Goal: Contribute content: Add original content to the website for others to see

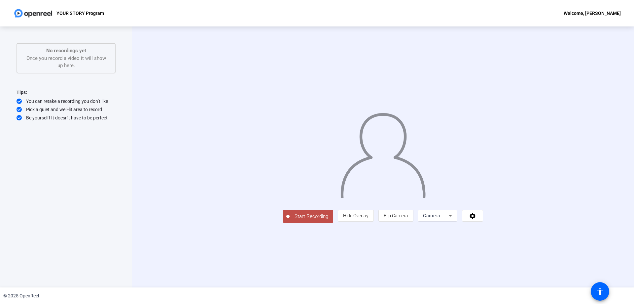
click at [290, 220] on span "Start Recording" at bounding box center [312, 216] width 44 height 8
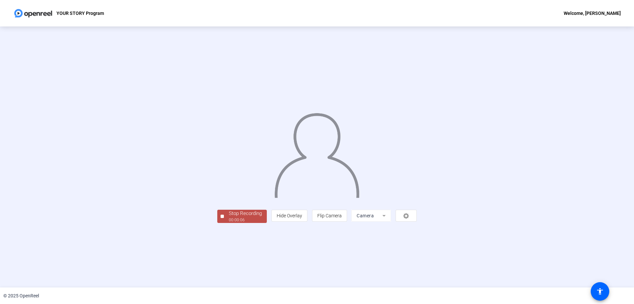
click at [221, 218] on div at bounding box center [222, 215] width 3 height 3
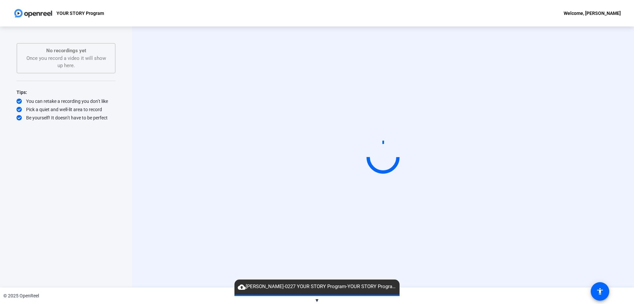
click at [316, 299] on span "▼" at bounding box center [317, 300] width 5 height 6
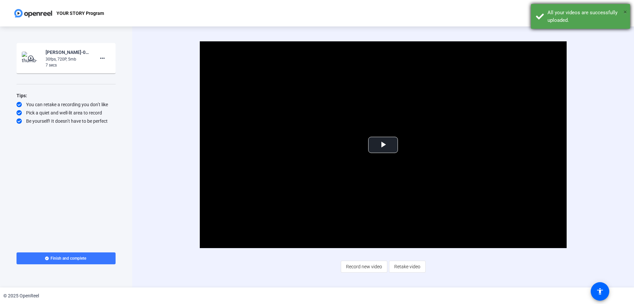
click at [626, 9] on span "×" at bounding box center [626, 12] width 4 height 8
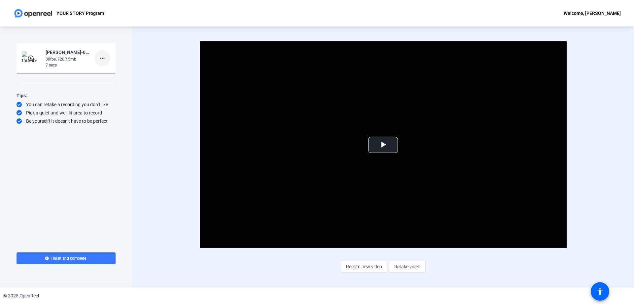
click at [107, 58] on span at bounding box center [102, 58] width 16 height 16
click at [112, 71] on span "Delete clip" at bounding box center [113, 72] width 26 height 8
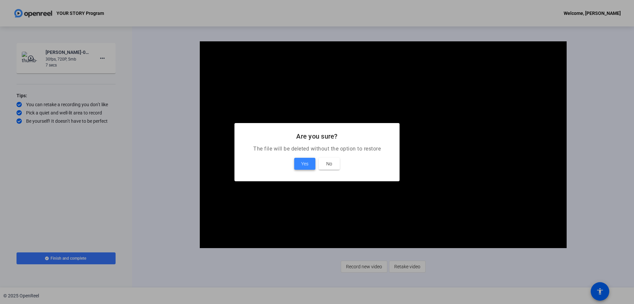
click at [309, 162] on span at bounding box center [304, 164] width 21 height 16
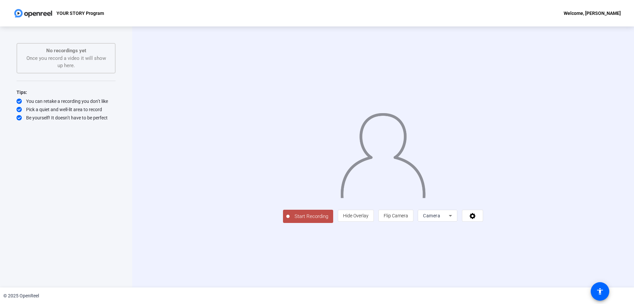
click at [290, 220] on span "Start Recording" at bounding box center [312, 216] width 44 height 8
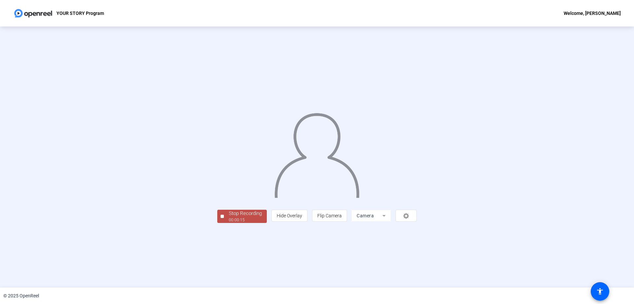
click at [221, 218] on div at bounding box center [222, 215] width 3 height 3
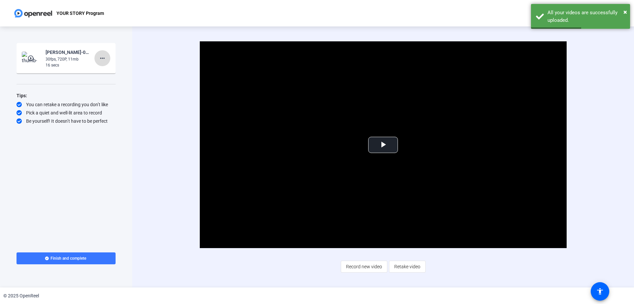
click at [103, 58] on mat-icon "more_horiz" at bounding box center [102, 58] width 8 height 8
click at [104, 69] on span "Delete clip" at bounding box center [113, 72] width 26 height 8
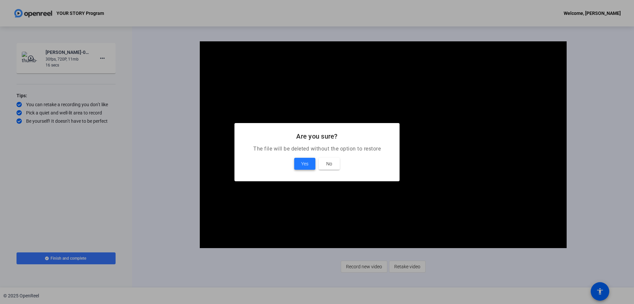
click at [307, 162] on span "Yes" at bounding box center [304, 164] width 7 height 8
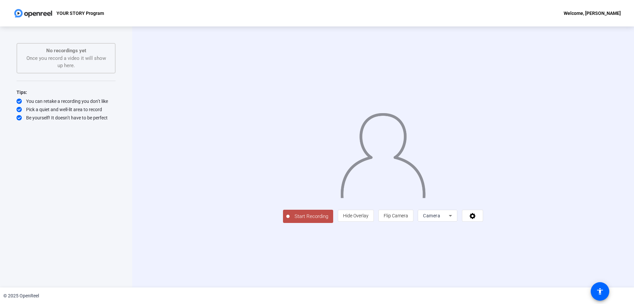
click at [290, 220] on span "Start Recording" at bounding box center [312, 216] width 44 height 8
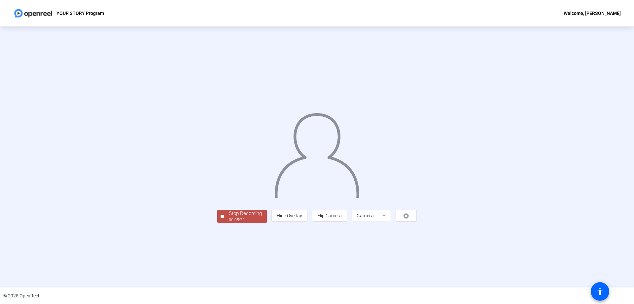
click at [221, 218] on div at bounding box center [222, 215] width 3 height 3
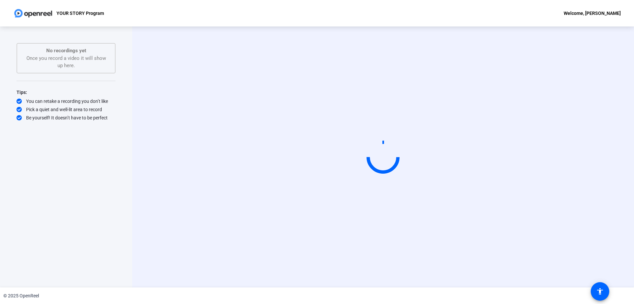
click at [81, 163] on div "Start Recording No recordings yet Once you record a video it will show up here.…" at bounding box center [66, 150] width 99 height 214
click at [86, 199] on div "Start Recording No recordings yet Once you record a video it will show up here.…" at bounding box center [66, 150] width 99 height 214
click at [74, 214] on div "Start Recording No recordings yet Once you record a video it will show up here.…" at bounding box center [66, 150] width 99 height 214
click at [77, 211] on div "Start Recording No recordings yet Once you record a video it will show up here.…" at bounding box center [66, 150] width 99 height 214
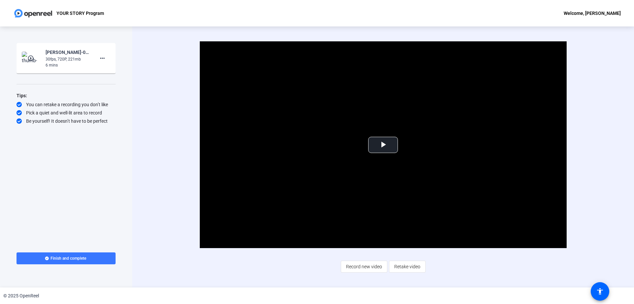
click at [59, 59] on div "30fps, 720P, 221mb" at bounding box center [68, 59] width 44 height 6
click at [33, 60] on mat-icon "play_circle_outline" at bounding box center [31, 58] width 8 height 7
click at [383, 145] on span "Video Player" at bounding box center [383, 145] width 0 height 0
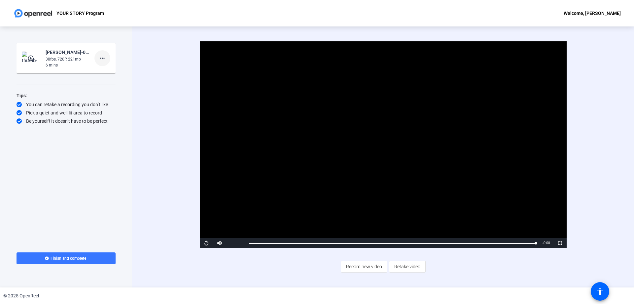
click at [107, 58] on span at bounding box center [102, 58] width 16 height 16
click at [90, 185] on div at bounding box center [317, 152] width 634 height 304
click at [87, 257] on span at bounding box center [66, 258] width 99 height 16
